Goal: Transaction & Acquisition: Purchase product/service

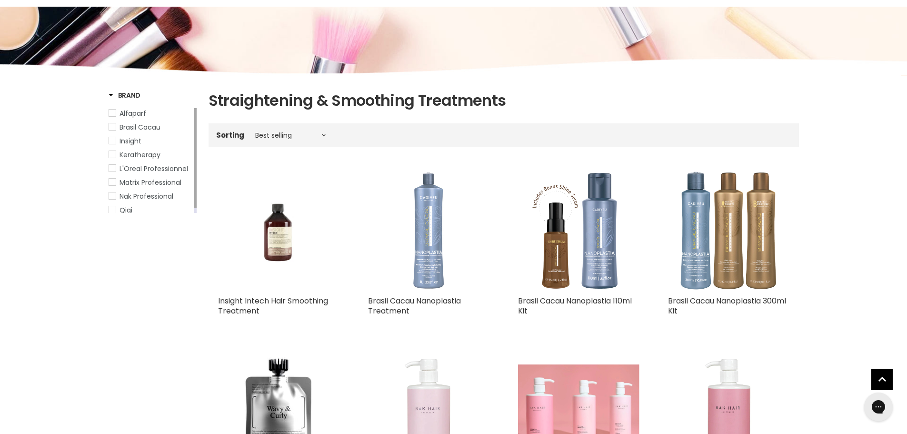
scroll to position [143, 0]
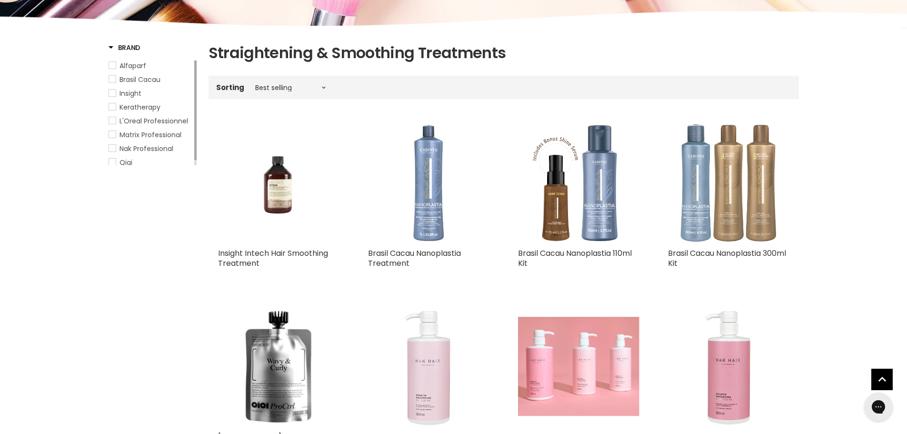
click at [721, 222] on img "Main content" at bounding box center [728, 182] width 121 height 121
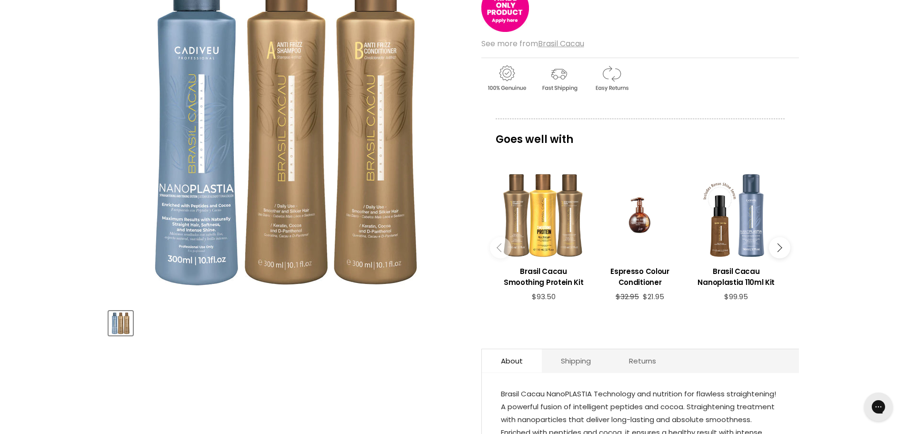
scroll to position [48, 0]
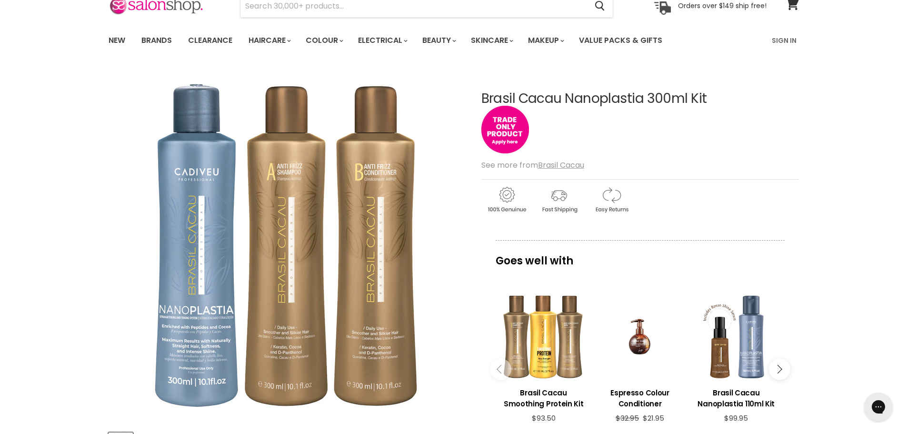
drag, startPoint x: 483, startPoint y: 99, endPoint x: 706, endPoint y: 89, distance: 222.9
click at [706, 89] on div "Brasil Cacau Nanoplastia 300ml Kit No reviews See more from [GEOGRAPHIC_DATA] C…" at bounding box center [639, 358] width 317 height 580
copy h1 "Brasil Cacau Nanoplastia 300ml Kit"
